Goal: Transaction & Acquisition: Purchase product/service

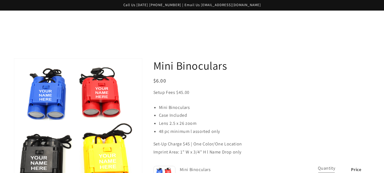
scroll to position [138, 0]
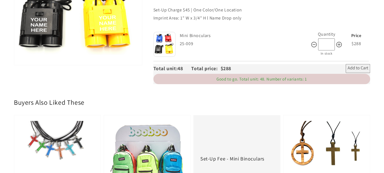
click at [348, 72] on span "Add to Cart" at bounding box center [358, 68] width 21 height 7
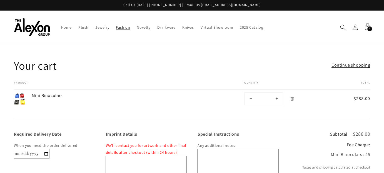
click at [130, 30] on span "Fashion" at bounding box center [123, 27] width 14 height 5
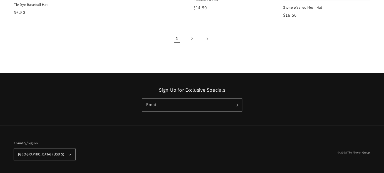
scroll to position [747, 0]
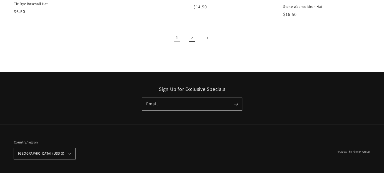
click at [190, 44] on link "2" at bounding box center [192, 38] width 12 height 12
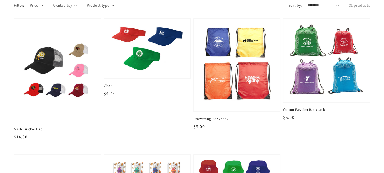
scroll to position [51, 0]
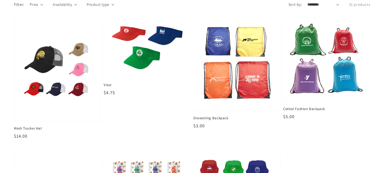
drag, startPoint x: 169, startPoint y: 122, endPoint x: 168, endPoint y: 129, distance: 7.0
click at [168, 129] on li "Visor Visor Regular price $4.75 Regular price Sale price $4.75 Unit price / per" at bounding box center [146, 86] width 90 height 136
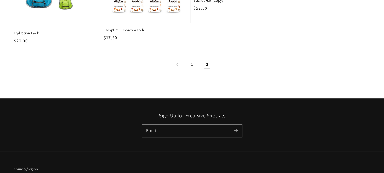
scroll to position [280, 0]
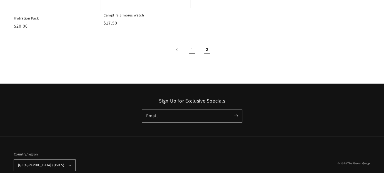
click at [193, 56] on link "1" at bounding box center [192, 49] width 12 height 12
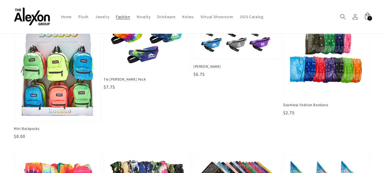
scroll to position [299, 0]
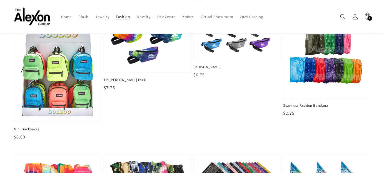
click at [193, 59] on div at bounding box center [236, 37] width 87 height 43
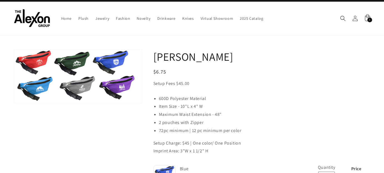
scroll to position [9, 0]
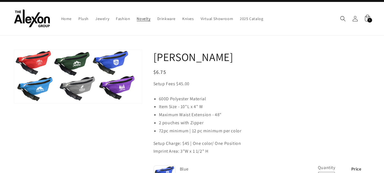
click at [150, 20] on span "Novelty" at bounding box center [144, 18] width 14 height 5
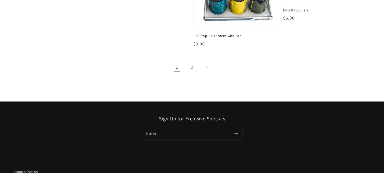
scroll to position [814, 0]
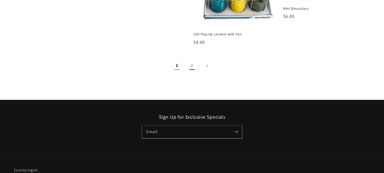
click at [186, 72] on link "2" at bounding box center [192, 65] width 12 height 12
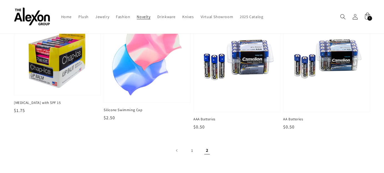
scroll to position [344, 0]
